Goal: Transaction & Acquisition: Subscribe to service/newsletter

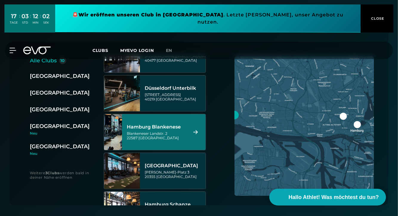
scroll to position [138, 0]
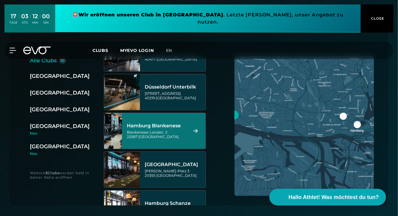
click at [175, 128] on div "Hamburg Blankenese" at bounding box center [157, 126] width 60 height 6
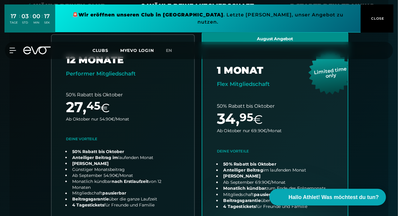
scroll to position [173, 0]
click at [246, 88] on link "choose plan" at bounding box center [275, 150] width 146 height 235
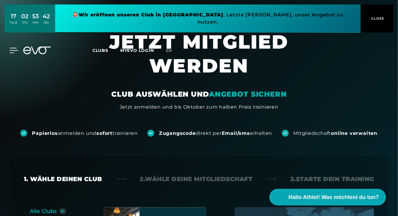
click at [12, 48] on icon at bounding box center [14, 50] width 9 height 5
